Goal: Information Seeking & Learning: Understand process/instructions

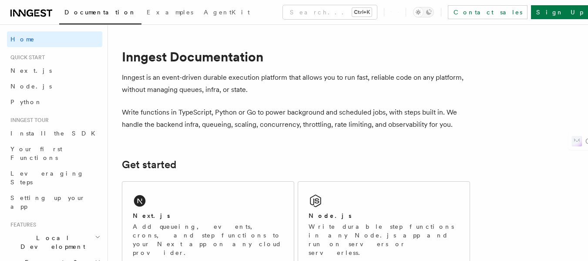
scroll to position [106, 0]
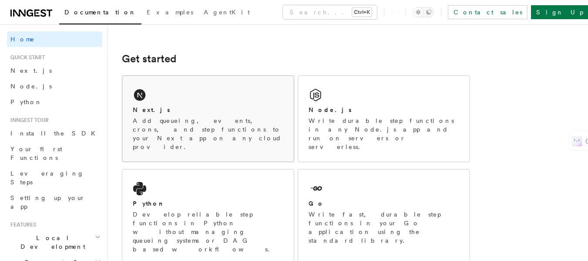
click at [248, 97] on div "Next.js Add queueing, events, crons, and step functions to your Next app on any…" at bounding box center [208, 119] width 172 height 86
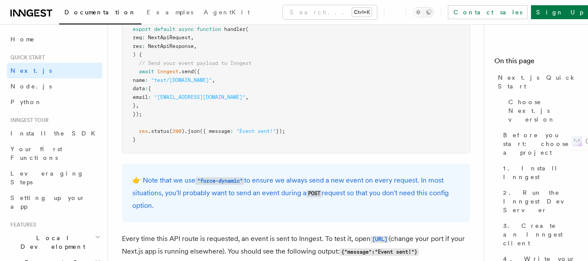
scroll to position [4469, 0]
click at [294, 129] on pre "import { NextApiRequest , NextApiResponse } from "next" ; import { inngest } fr…" at bounding box center [296, 54] width 348 height 196
drag, startPoint x: 296, startPoint y: 131, endPoint x: 138, endPoint y: 128, distance: 157.7
click at [138, 128] on pre "import { NextApiRequest , NextApiResponse } from "next" ; import { inngest } fr…" at bounding box center [296, 54] width 348 height 196
copy span "res .status ( 200 ) .json ({ message : "Event sent!" });"
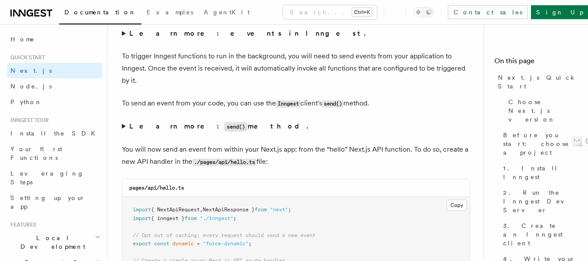
scroll to position [4232, 0]
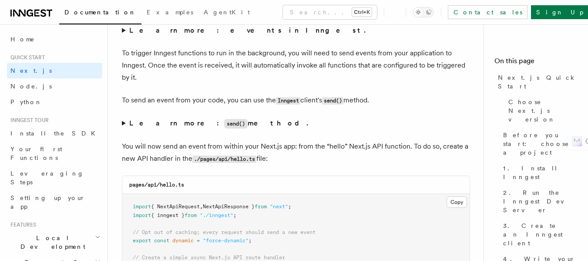
click at [168, 125] on strong "Learn more: send() method." at bounding box center [219, 123] width 181 height 8
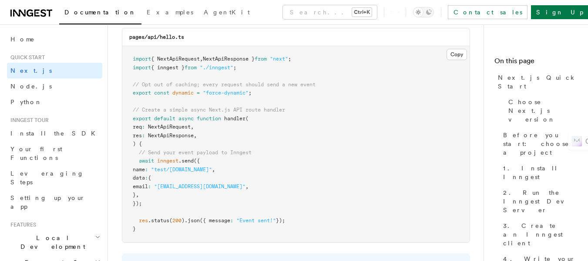
scroll to position [4478, 0]
click at [142, 201] on span "});" at bounding box center [137, 202] width 9 height 6
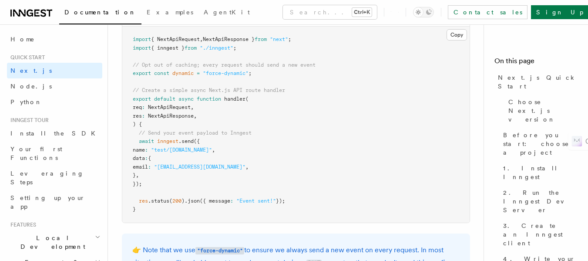
scroll to position [4496, 0]
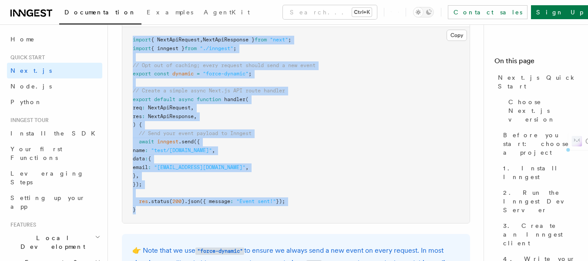
drag, startPoint x: 142, startPoint y: 211, endPoint x: 131, endPoint y: 37, distance: 174.6
click at [131, 37] on pre "import { NextApiRequest , NextApiResponse } from "next" ; import { inngest } fr…" at bounding box center [296, 125] width 348 height 196
copy code "import { NextApiRequest , NextApiResponse } from "next" ; import { inngest } fr…"
